Goal: Entertainment & Leisure: Browse casually

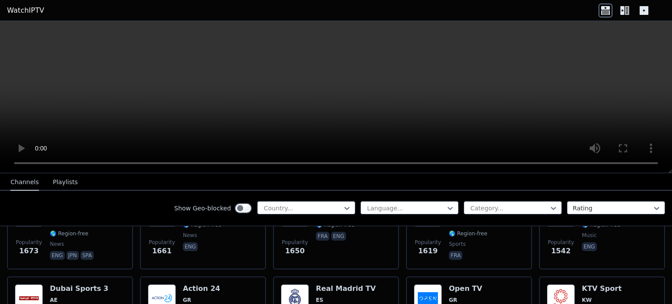
scroll to position [700, 0]
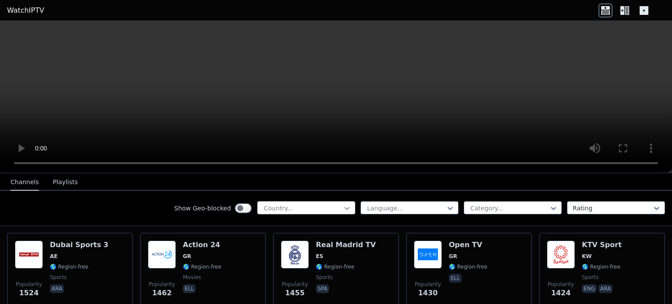
click at [344, 208] on icon at bounding box center [346, 208] width 5 height 3
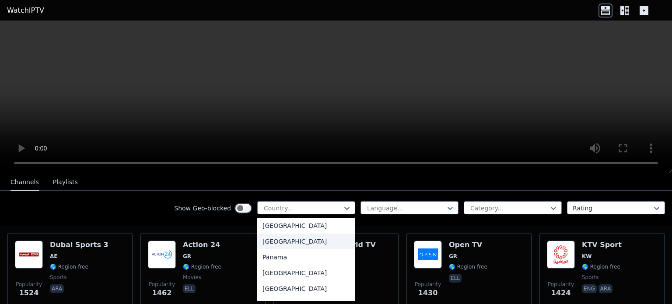
scroll to position [2274, 0]
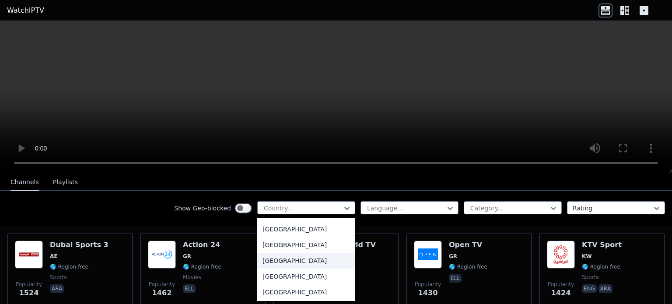
click at [268, 259] on div "[GEOGRAPHIC_DATA]" at bounding box center [306, 261] width 98 height 16
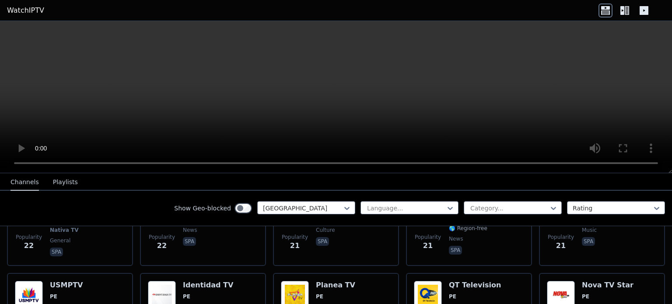
scroll to position [787, 0]
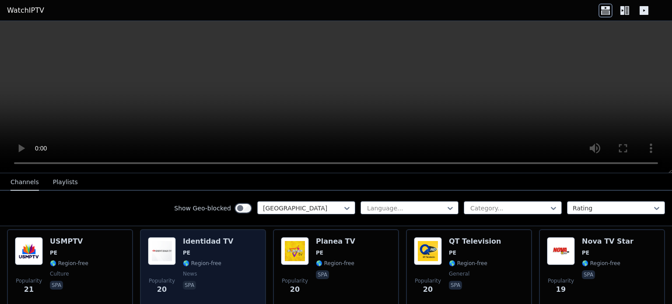
click at [223, 251] on div "Popularity 20 Identidad TV PE 🌎 Region-free news spa" at bounding box center [203, 268] width 110 height 63
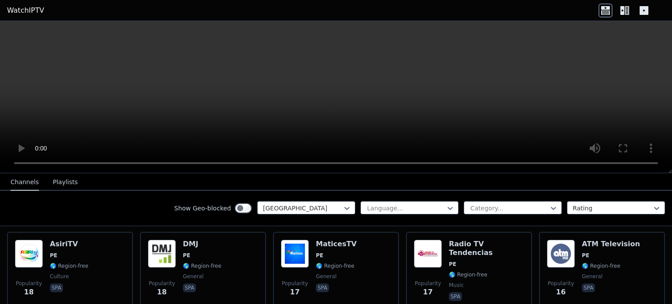
scroll to position [874, 0]
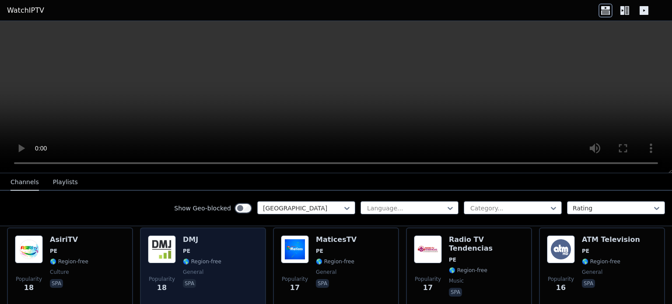
click at [211, 268] on span "general" at bounding box center [202, 271] width 38 height 7
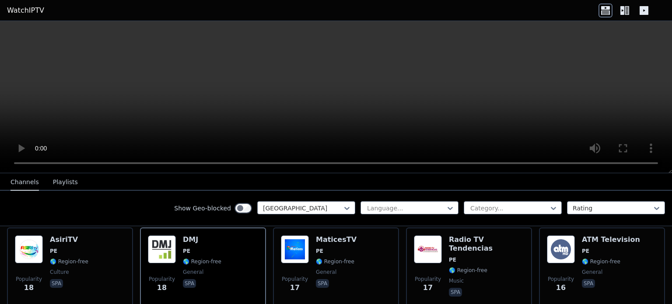
click at [624, 12] on icon at bounding box center [626, 10] width 4 height 9
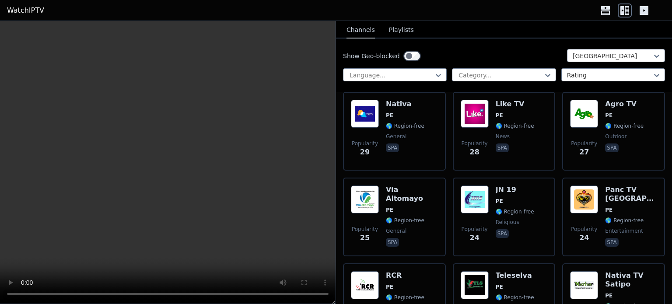
click at [642, 9] on icon at bounding box center [643, 10] width 9 height 9
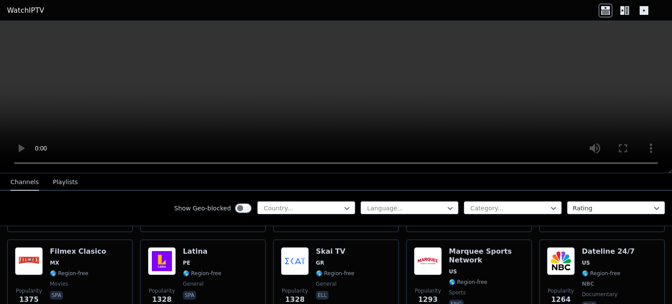
scroll to position [874, 0]
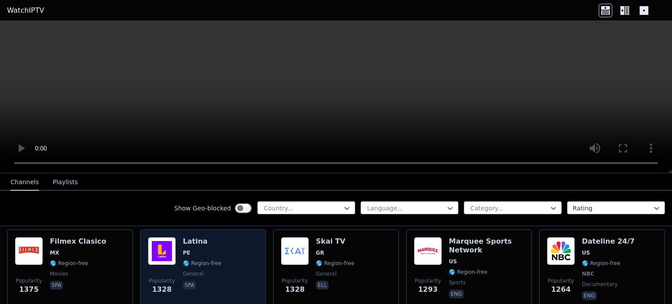
click at [212, 260] on span "🌎 Region-free" at bounding box center [202, 263] width 38 height 7
